Goal: Transaction & Acquisition: Purchase product/service

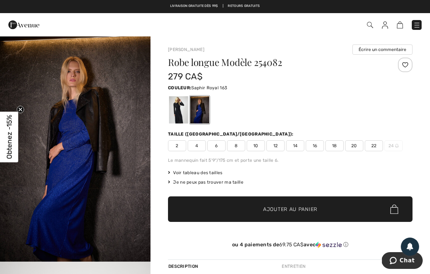
click at [297, 210] on span "Ajouter au panier" at bounding box center [290, 209] width 54 height 8
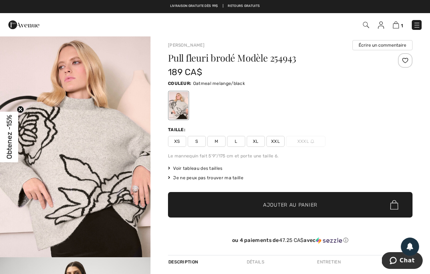
scroll to position [1, 0]
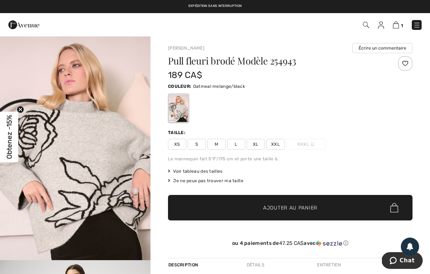
click at [221, 144] on span "M" at bounding box center [216, 144] width 18 height 11
click at [299, 207] on span "Ajouter au panier" at bounding box center [290, 208] width 54 height 8
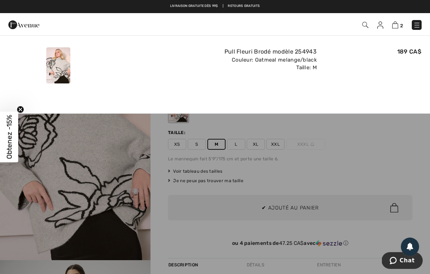
scroll to position [0, 0]
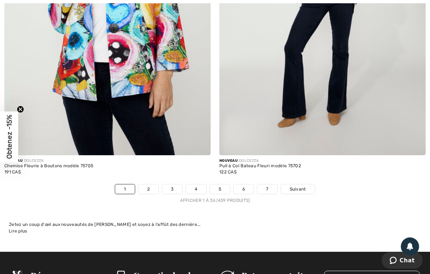
scroll to position [6285, 0]
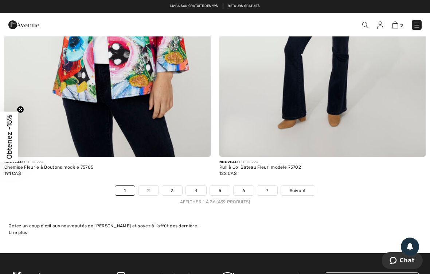
click at [150, 186] on link "2" at bounding box center [148, 190] width 20 height 9
click at [152, 186] on link "2" at bounding box center [148, 190] width 20 height 9
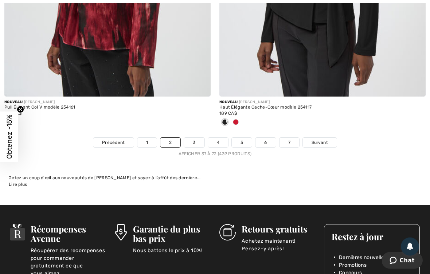
scroll to position [6277, 0]
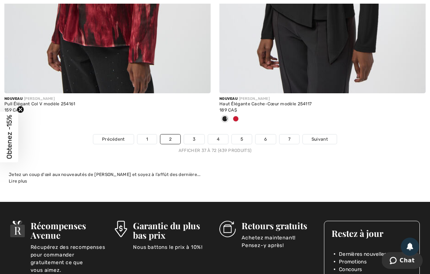
click at [197, 134] on link "3" at bounding box center [194, 138] width 20 height 9
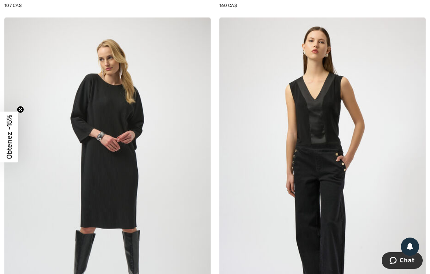
scroll to position [5355, 0]
click at [125, 118] on img at bounding box center [107, 172] width 206 height 309
click at [125, 119] on img at bounding box center [107, 172] width 206 height 309
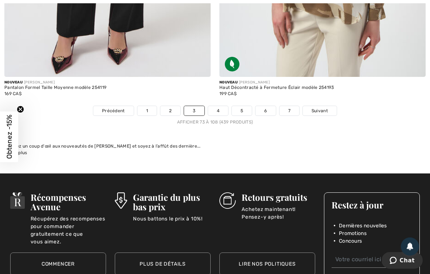
scroll to position [6282, 0]
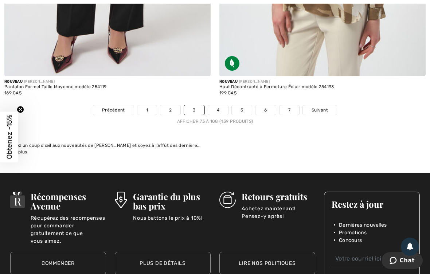
click at [216, 109] on link "4" at bounding box center [218, 109] width 20 height 9
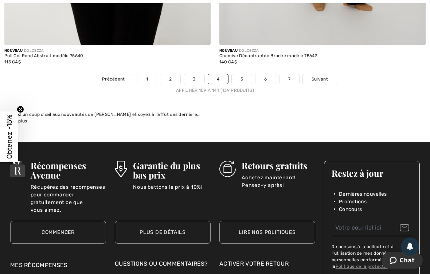
scroll to position [6265, 0]
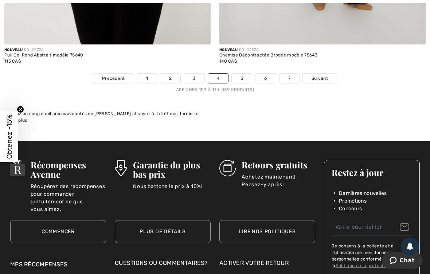
click at [246, 75] on link "5" at bounding box center [242, 78] width 20 height 9
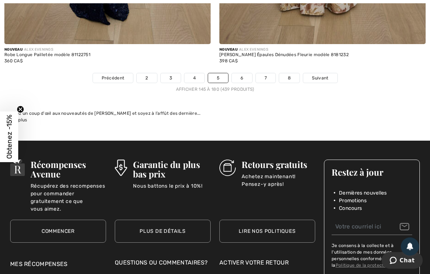
scroll to position [6314, 0]
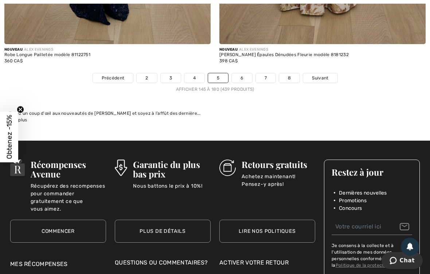
click at [244, 73] on link "6" at bounding box center [242, 77] width 20 height 9
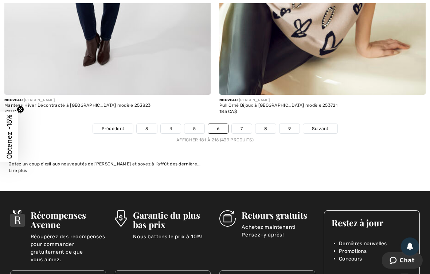
scroll to position [6358, 0]
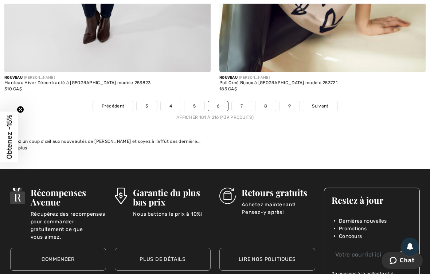
click at [239, 101] on link "7" at bounding box center [242, 105] width 20 height 9
click at [242, 101] on link "7" at bounding box center [242, 105] width 20 height 9
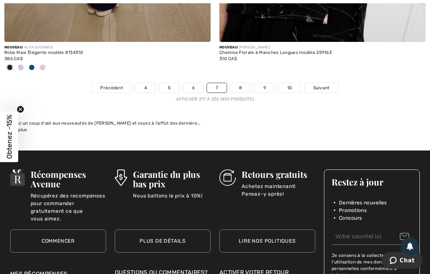
scroll to position [6388, 0]
click at [243, 83] on link "8" at bounding box center [240, 87] width 20 height 9
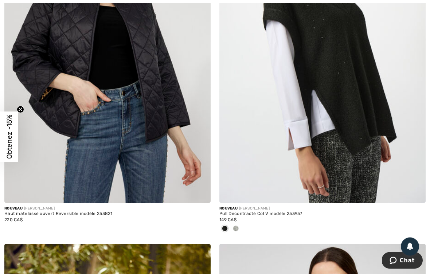
scroll to position [4825, 0]
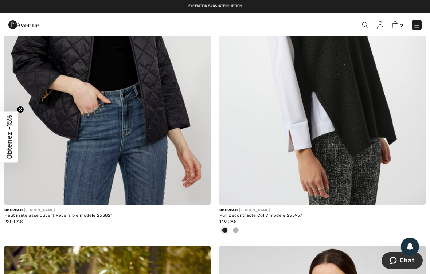
click at [239, 225] on div at bounding box center [235, 231] width 11 height 12
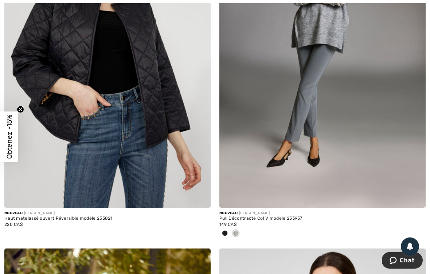
scroll to position [4822, 0]
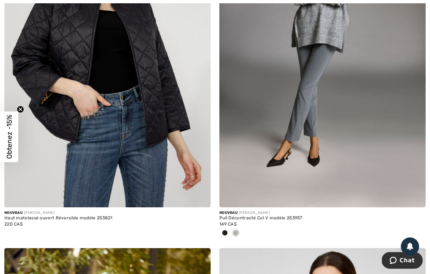
click at [226, 230] on span at bounding box center [225, 233] width 6 height 6
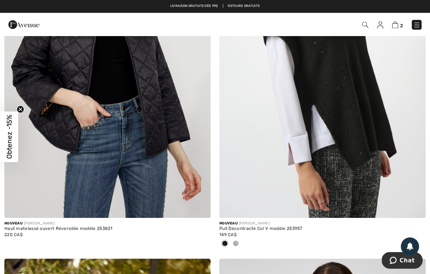
scroll to position [4811, 0]
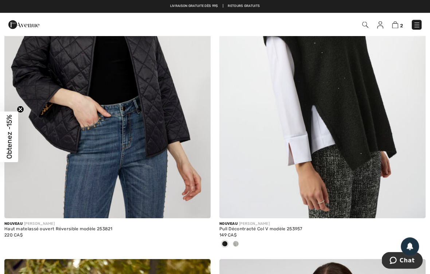
click at [307, 163] on img at bounding box center [322, 63] width 206 height 309
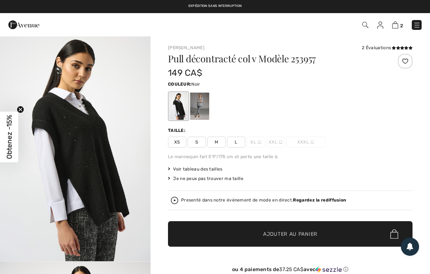
checkbox input "true"
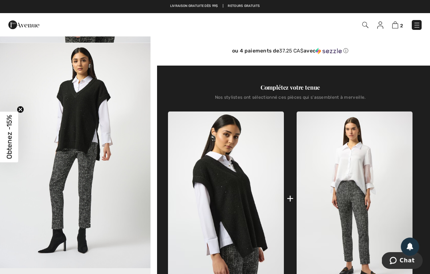
scroll to position [218, 0]
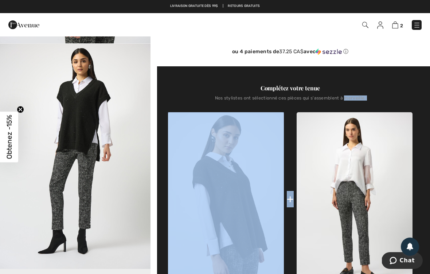
click at [412, 114] on div "Complétez votre tenue Nos stylistes ont sélectionné ces pièces qui s'assemblent…" at bounding box center [290, 185] width 244 height 238
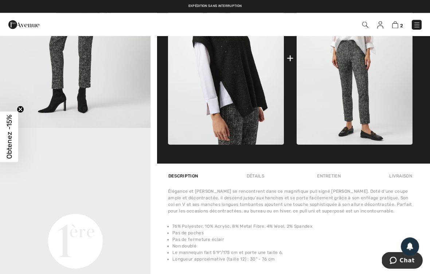
scroll to position [355, 0]
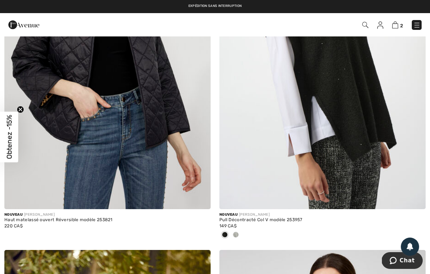
click at [417, 195] on img at bounding box center [414, 198] width 7 height 7
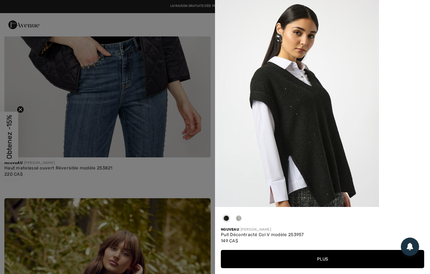
scroll to position [4872, 0]
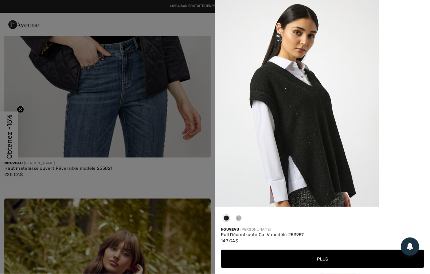
click at [326, 262] on button "Plus" at bounding box center [322, 259] width 203 height 18
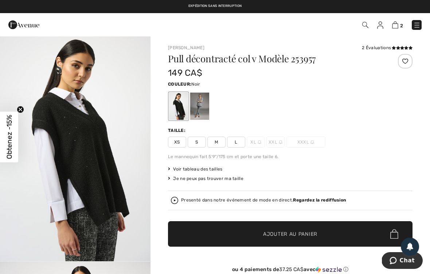
click at [290, 232] on span "Ajouter au panier" at bounding box center [290, 234] width 54 height 8
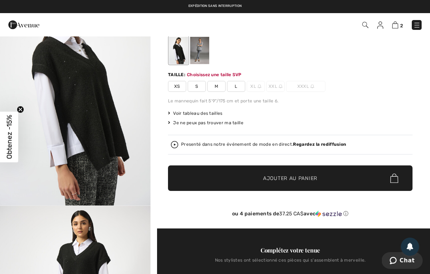
scroll to position [75, 0]
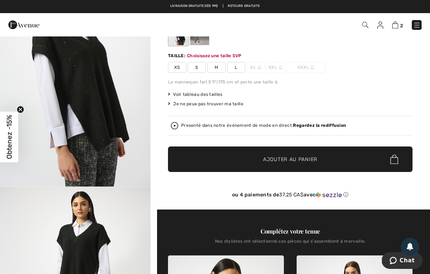
click at [217, 70] on span "M" at bounding box center [216, 67] width 18 height 11
click at [297, 160] on span "Ajouter au panier" at bounding box center [290, 160] width 54 height 8
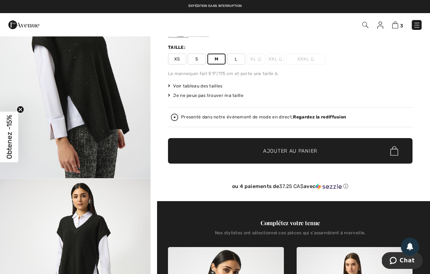
scroll to position [84, 0]
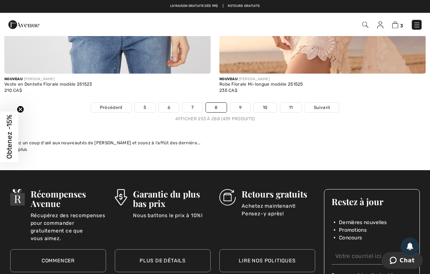
scroll to position [6316, 0]
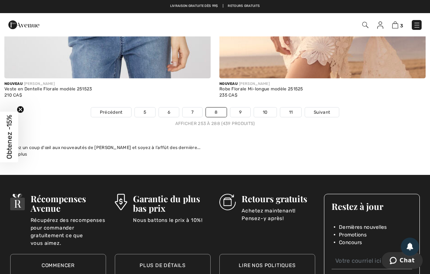
click at [243, 109] on link "9" at bounding box center [240, 111] width 20 height 9
click at [243, 107] on link "9" at bounding box center [240, 111] width 20 height 9
